Goal: Find specific page/section: Find specific page/section

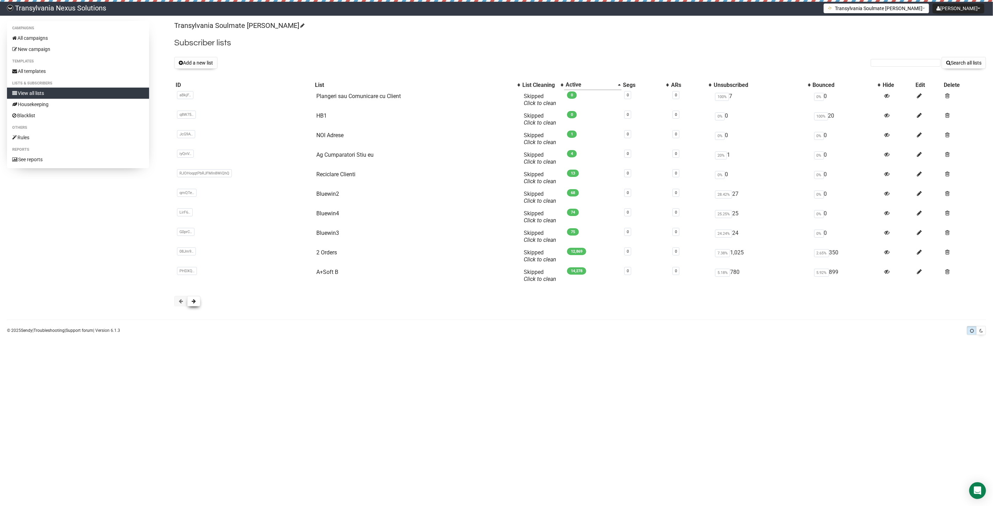
click at [190, 303] on button at bounding box center [193, 301] width 13 height 10
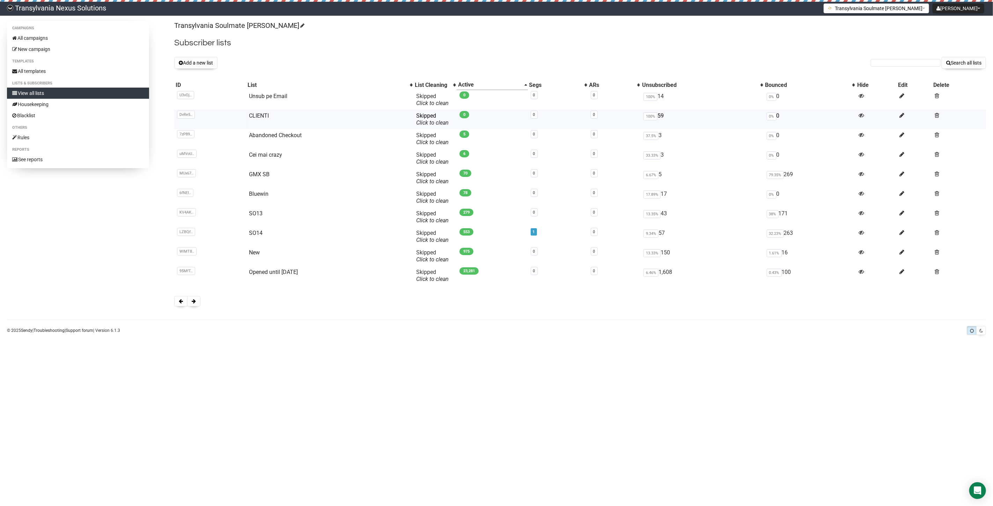
click at [254, 111] on td "CLIENTI" at bounding box center [329, 120] width 167 height 20
click at [261, 113] on link "CLIENTI" at bounding box center [259, 115] width 20 height 7
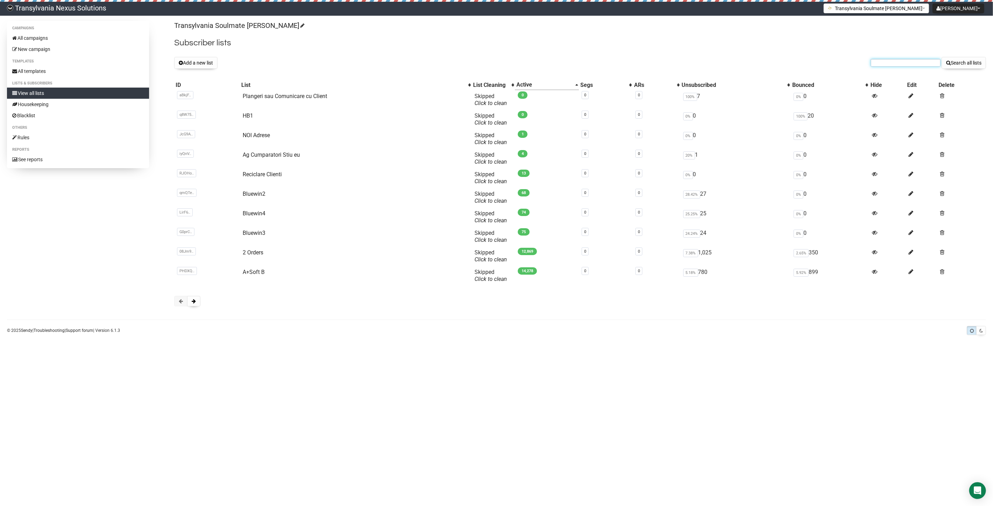
paste input "simone.schraner@bluewin.ch"
type input "simone.schraner@bluewin.ch"
click at [964, 68] on button "Search all lists" at bounding box center [963, 63] width 44 height 12
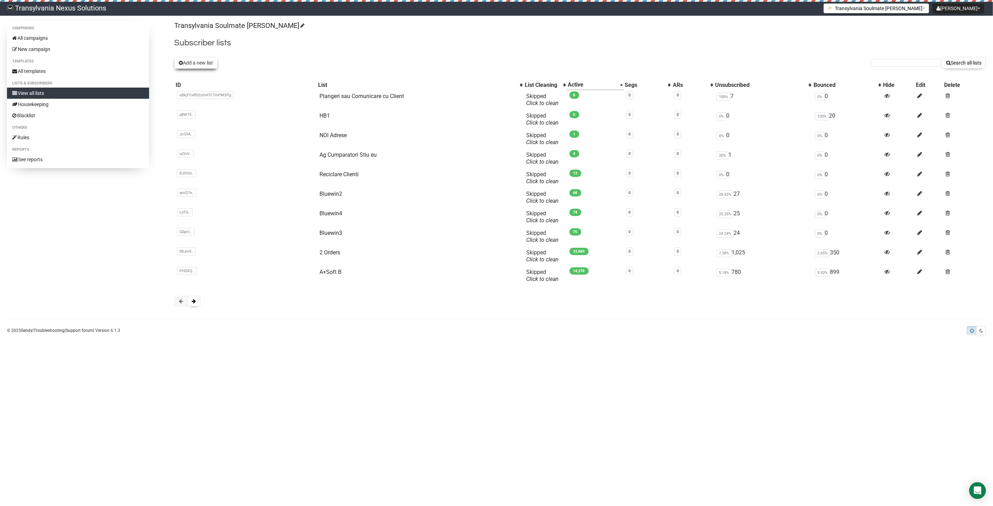
click at [196, 65] on button "Add a new list" at bounding box center [195, 63] width 43 height 12
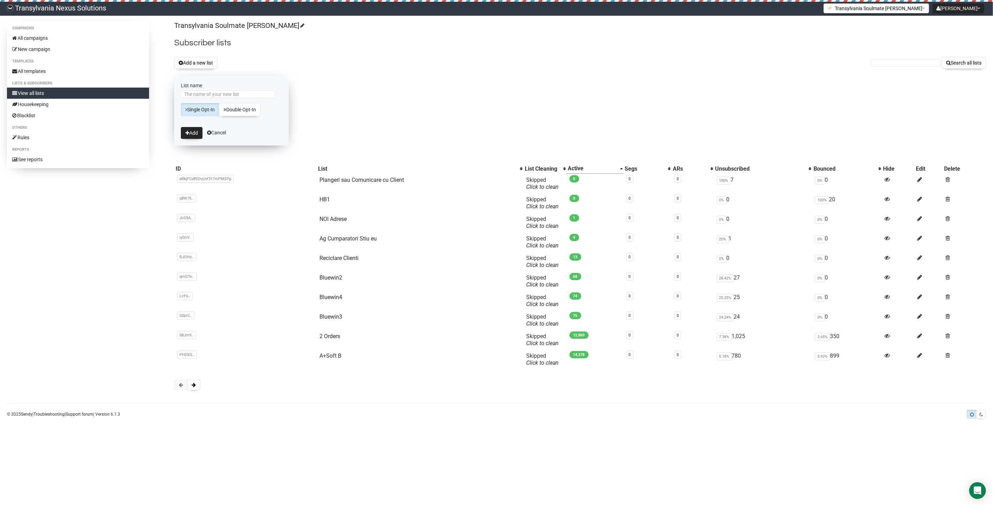
click at [224, 137] on form "List name Single Opt-In Double Opt-In Add Cancel" at bounding box center [231, 111] width 114 height 70
click at [219, 132] on link "Cancel" at bounding box center [216, 133] width 19 height 6
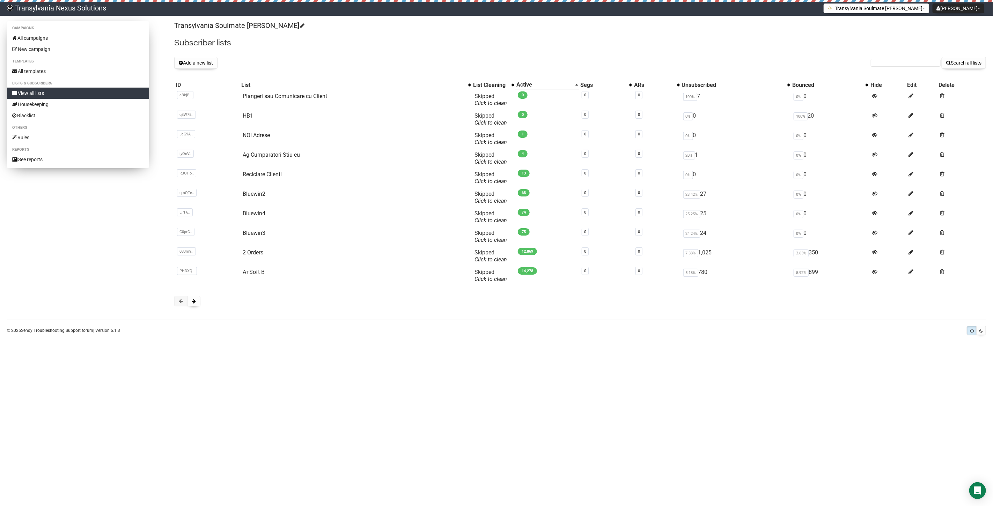
click at [23, 96] on link "View all lists" at bounding box center [78, 93] width 142 height 11
click at [197, 305] on button at bounding box center [193, 301] width 13 height 10
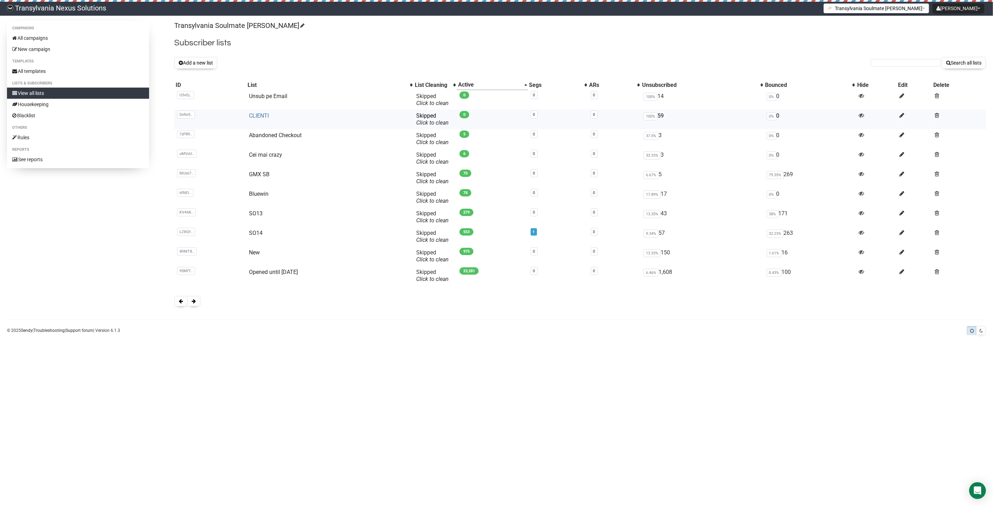
click at [256, 114] on link "CLIENTI" at bounding box center [259, 115] width 20 height 7
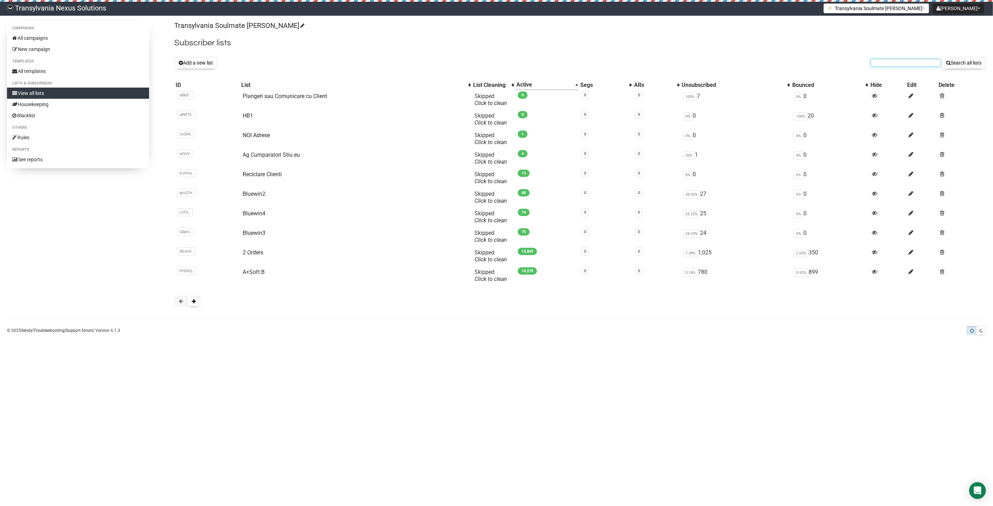
click at [882, 60] on input "text" at bounding box center [905, 63] width 70 height 8
paste input "mi.rohrweckh@gmail.com"
type input "mi.rohrweckh@gmail.com"
click at [968, 61] on button "Search all lists" at bounding box center [963, 63] width 44 height 12
click at [44, 88] on link "View all lists" at bounding box center [78, 93] width 142 height 11
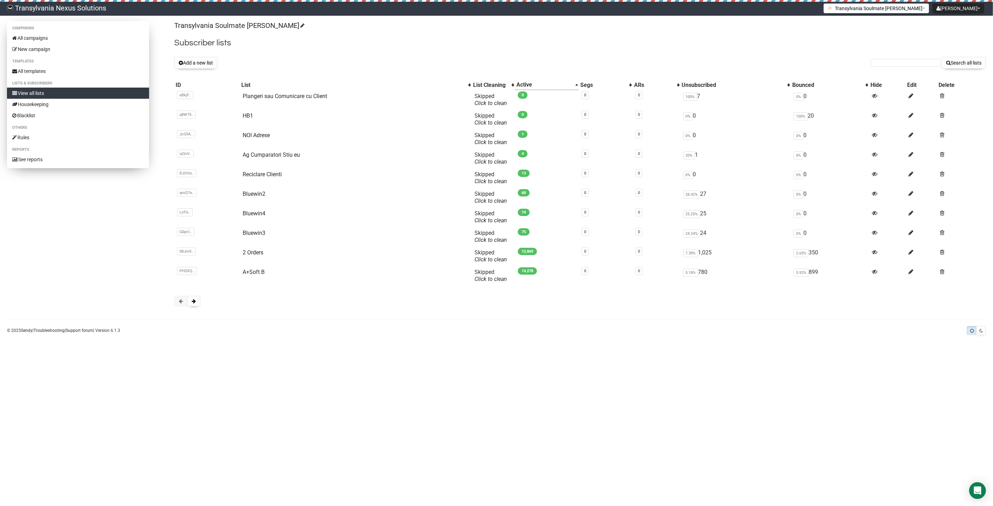
click at [33, 92] on link "View all lists" at bounding box center [78, 93] width 142 height 11
click at [60, 34] on link "All campaigns" at bounding box center [78, 37] width 142 height 11
click at [194, 300] on span at bounding box center [194, 301] width 4 height 5
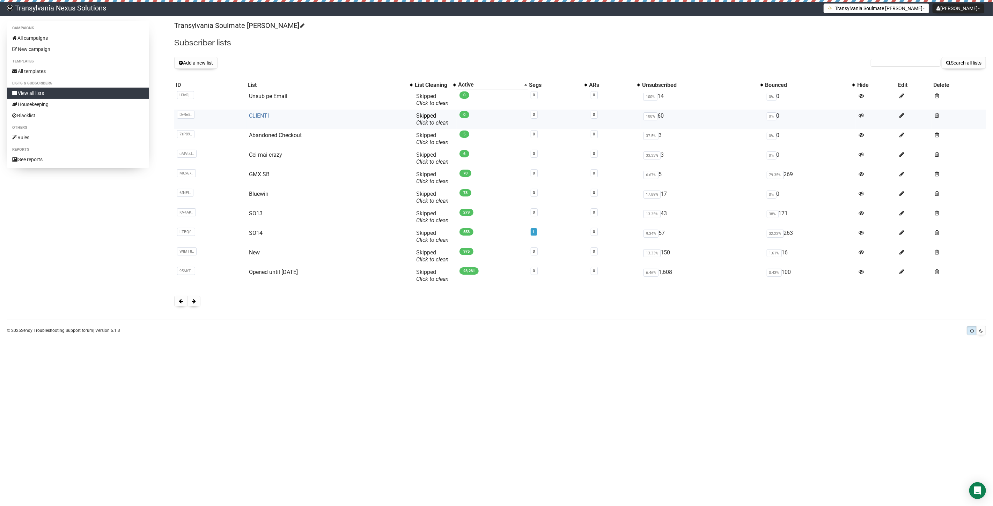
click at [261, 112] on link "CLIENTI" at bounding box center [259, 115] width 20 height 7
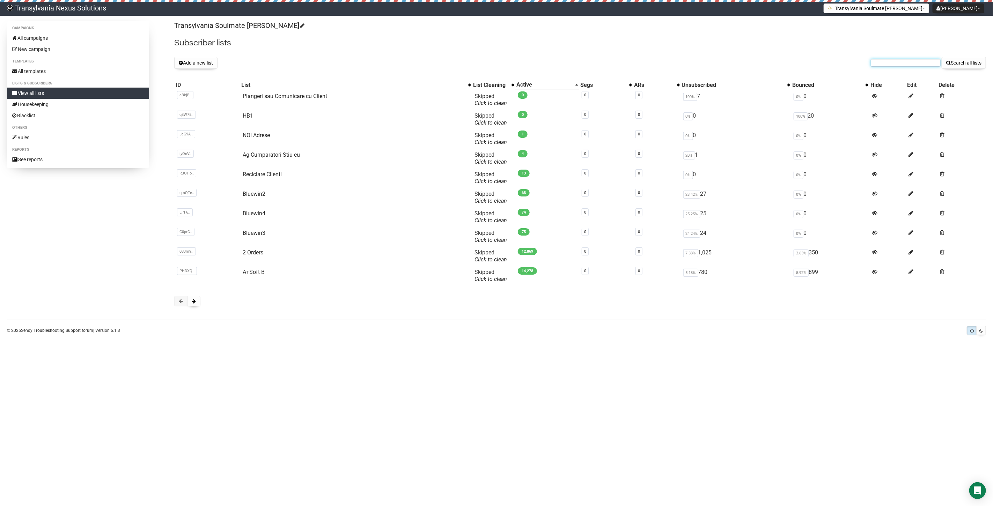
click at [892, 65] on input "text" at bounding box center [905, 63] width 70 height 8
paste input "[EMAIL_ADDRESS][DOMAIN_NAME]"
type input "[EMAIL_ADDRESS][DOMAIN_NAME]"
click at [963, 65] on button "Search all lists" at bounding box center [963, 63] width 44 height 12
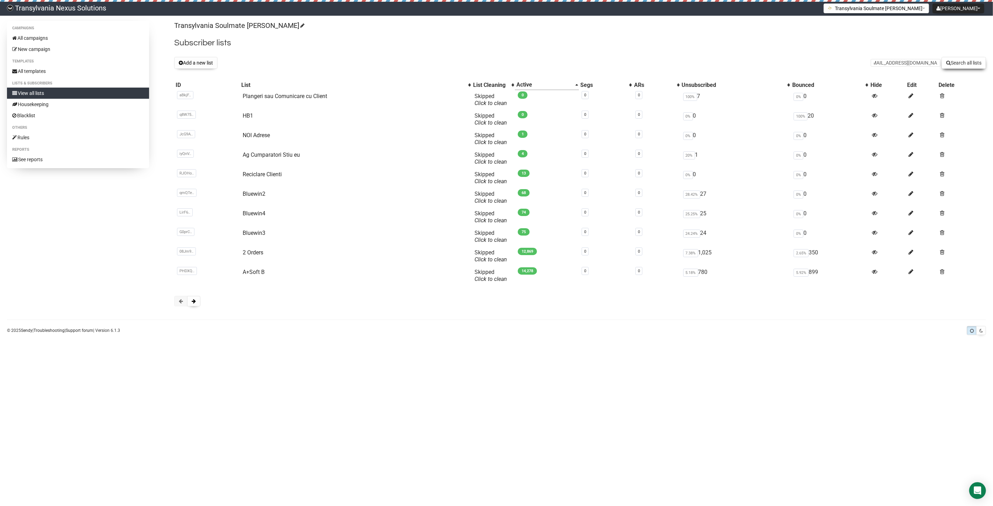
scroll to position [0, 0]
